Goal: Task Accomplishment & Management: Use online tool/utility

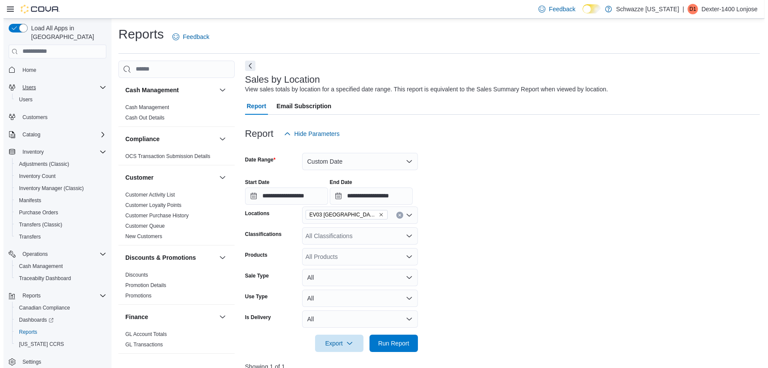
scroll to position [0, 310]
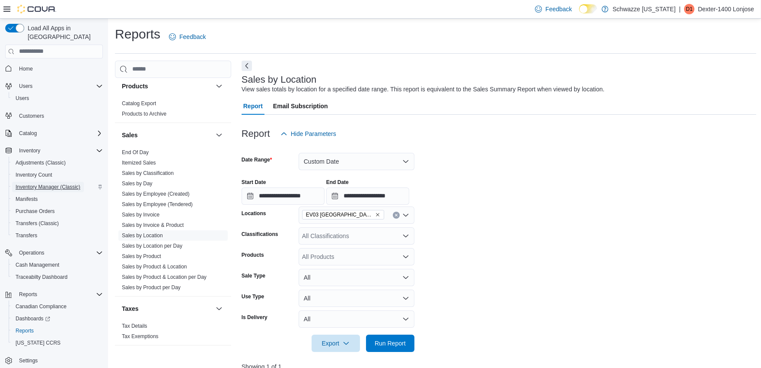
click at [22, 182] on span "Inventory Manager (Classic)" at bounding box center [48, 187] width 65 height 10
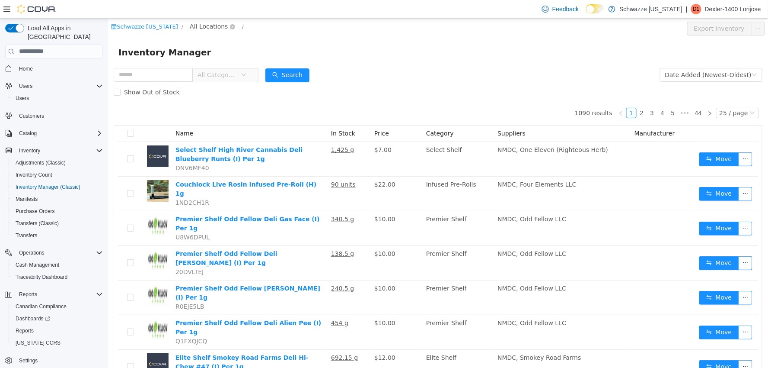
click at [198, 25] on span "All Locations" at bounding box center [208, 26] width 38 height 10
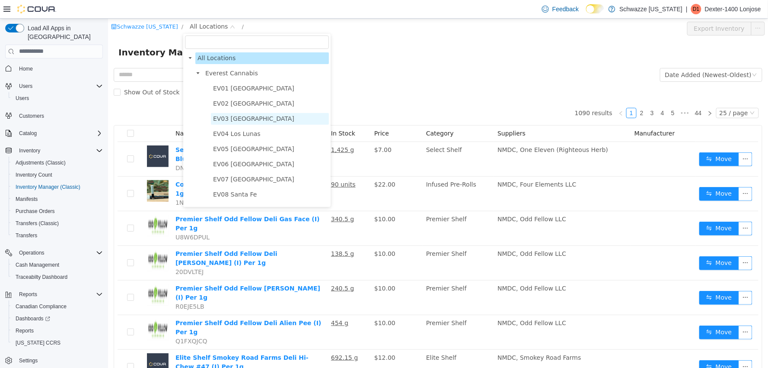
click at [230, 121] on span "EV03 [GEOGRAPHIC_DATA]" at bounding box center [253, 118] width 81 height 7
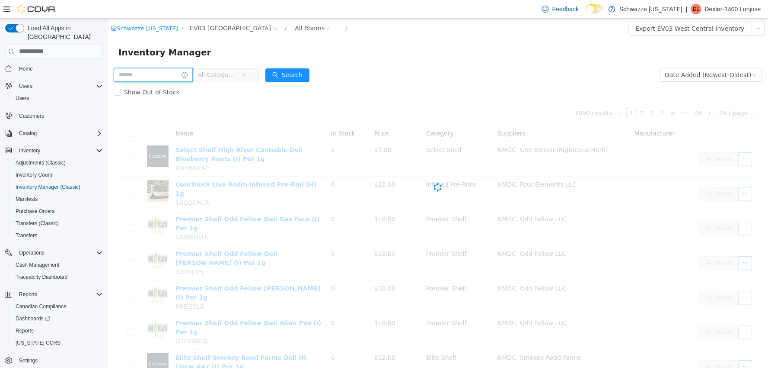
click at [147, 71] on input "text" at bounding box center [152, 74] width 79 height 14
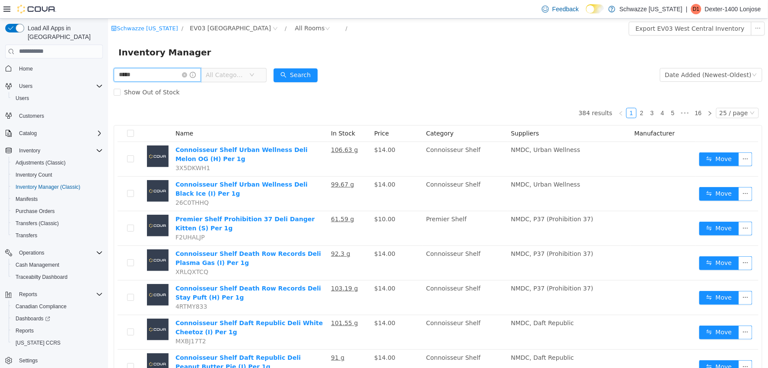
type input "*****"
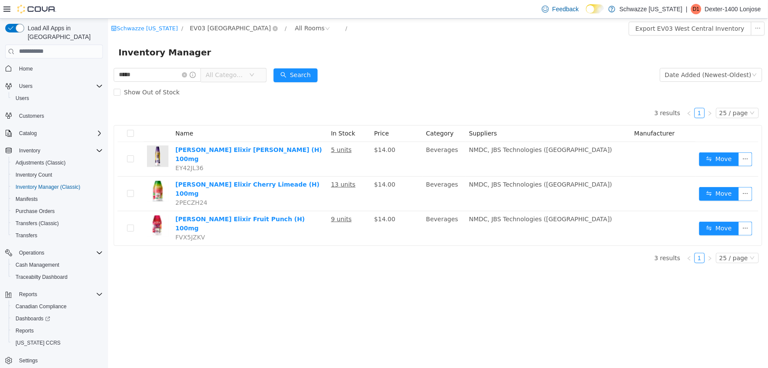
click at [221, 29] on span "EV03 [GEOGRAPHIC_DATA]" at bounding box center [229, 28] width 81 height 10
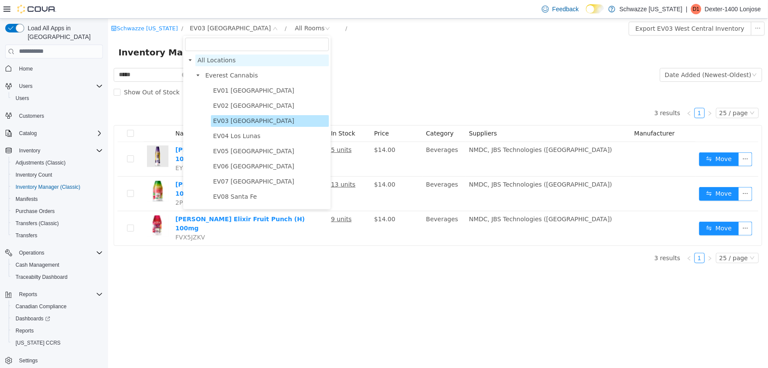
click at [217, 60] on span "All Locations" at bounding box center [216, 59] width 38 height 7
click at [208, 62] on span "All Locations" at bounding box center [216, 59] width 38 height 7
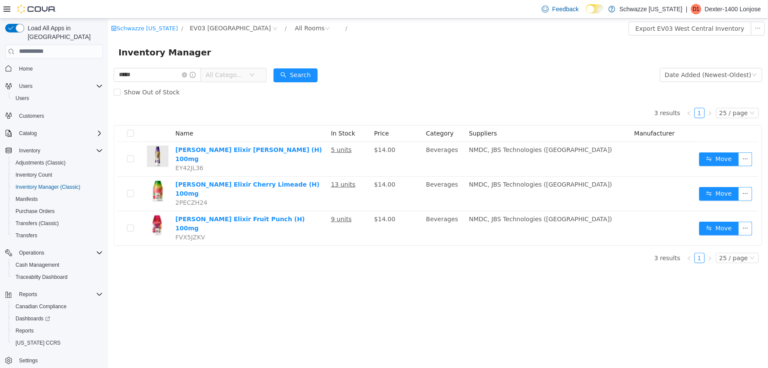
drag, startPoint x: 369, startPoint y: 55, endPoint x: 360, endPoint y: 54, distance: 9.1
click at [368, 55] on div "Inventory Manager" at bounding box center [438, 52] width 640 height 14
click at [272, 30] on icon "icon: close-circle" at bounding box center [274, 28] width 5 height 5
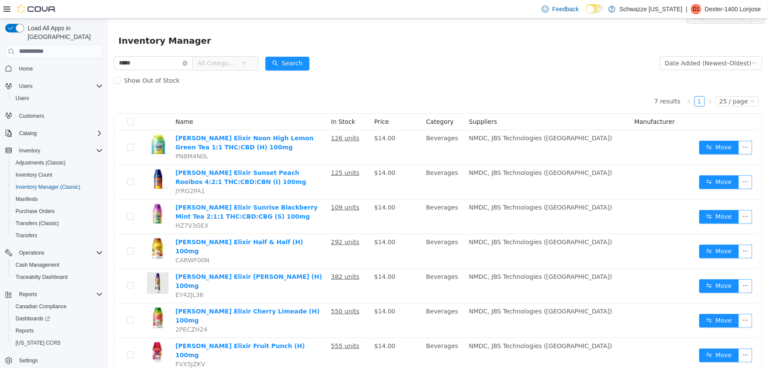
scroll to position [18, 0]
